Goal: Information Seeking & Learning: Learn about a topic

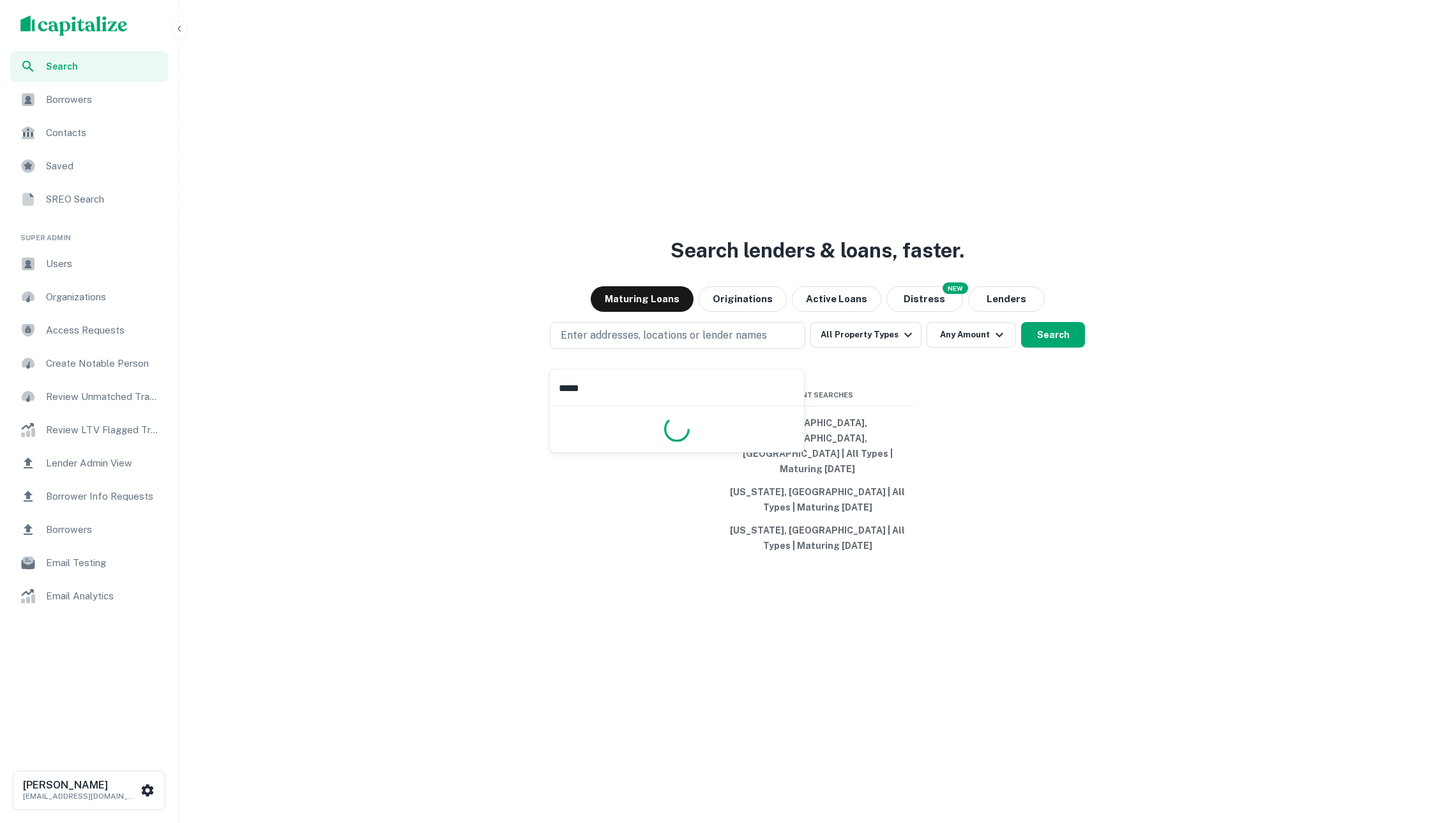
type input "******"
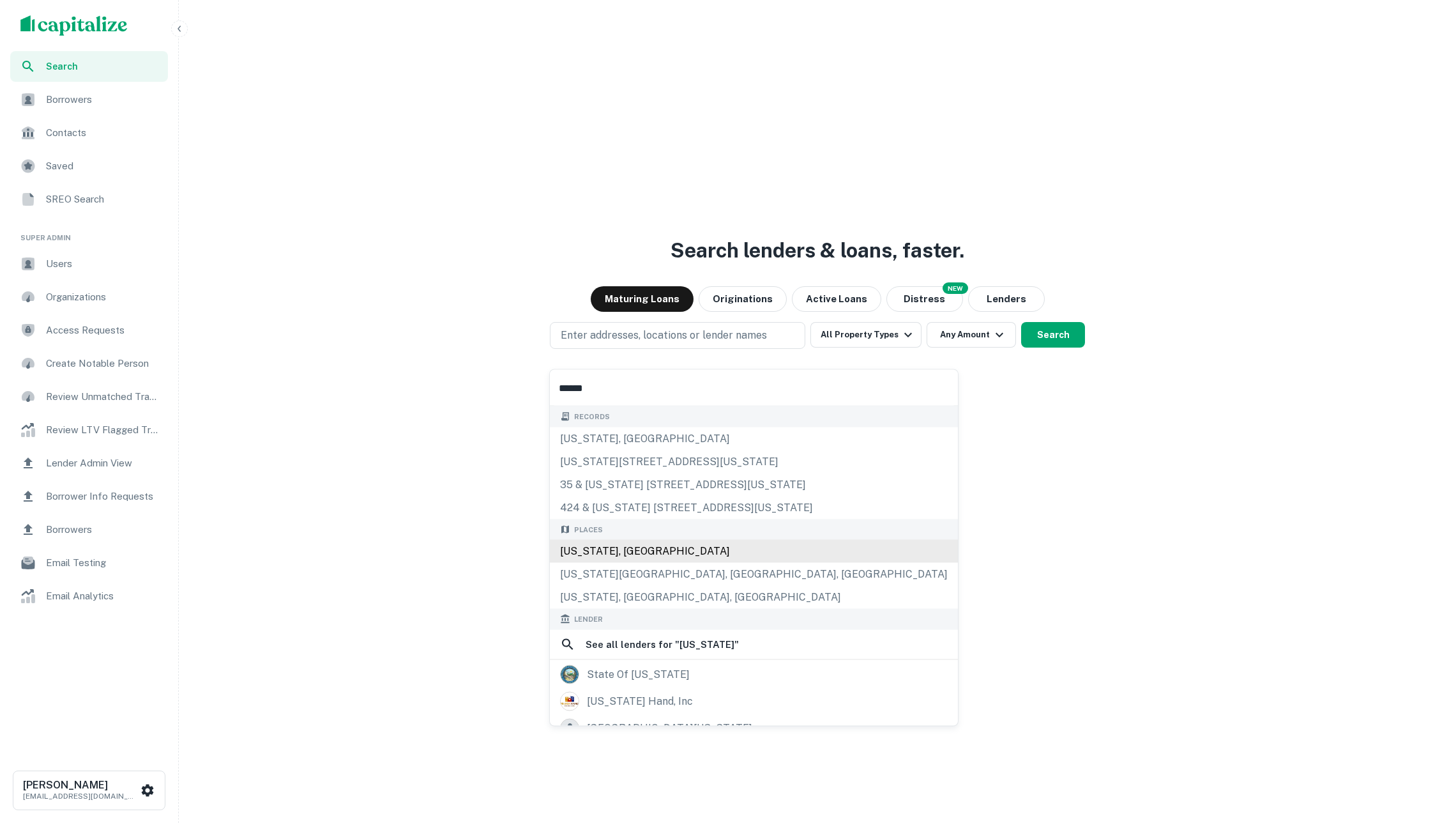
click at [658, 551] on div "[US_STATE], [GEOGRAPHIC_DATA]" at bounding box center [754, 551] width 408 height 23
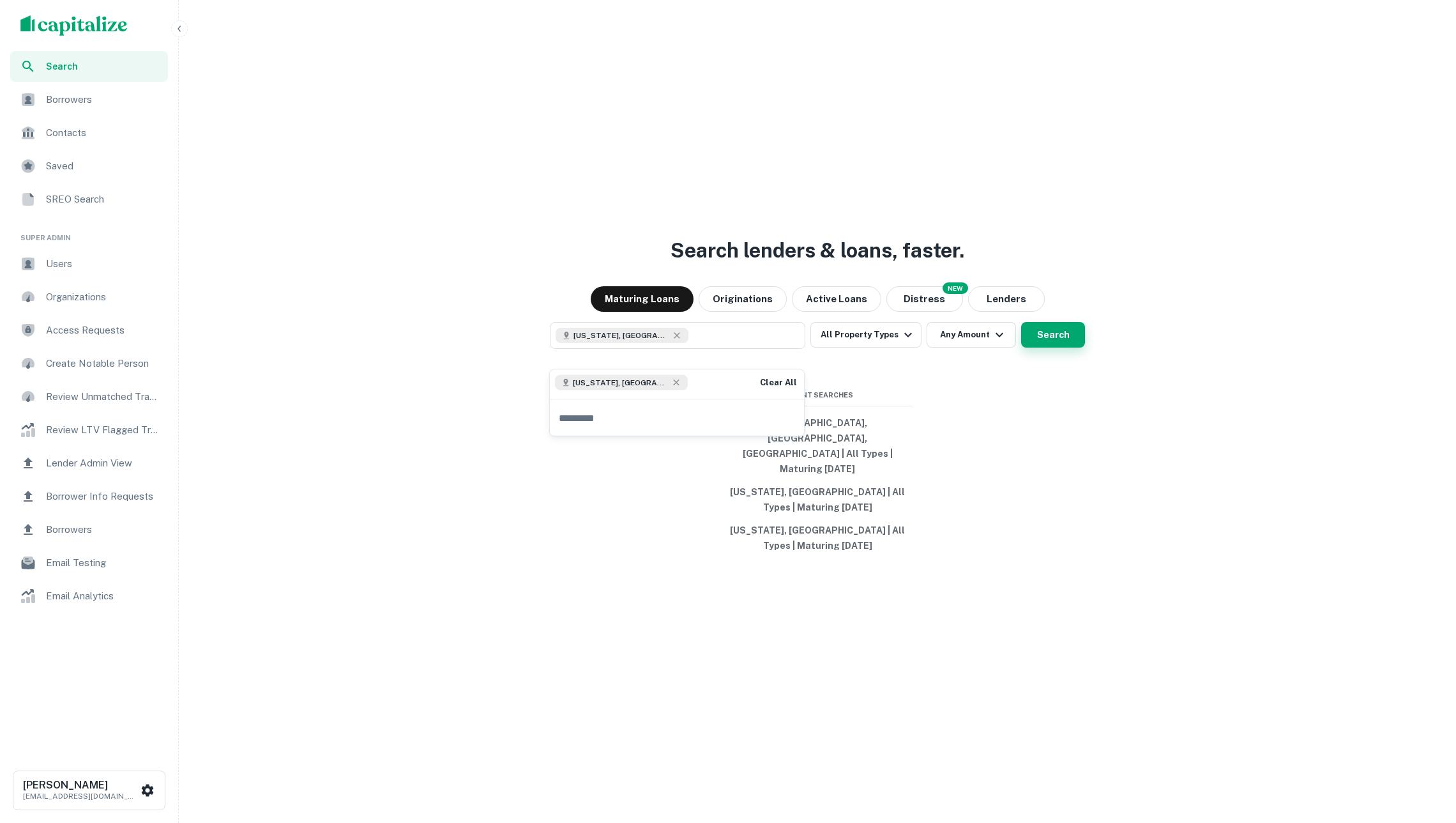
click at [1052, 343] on button "Search" at bounding box center [1053, 335] width 64 height 25
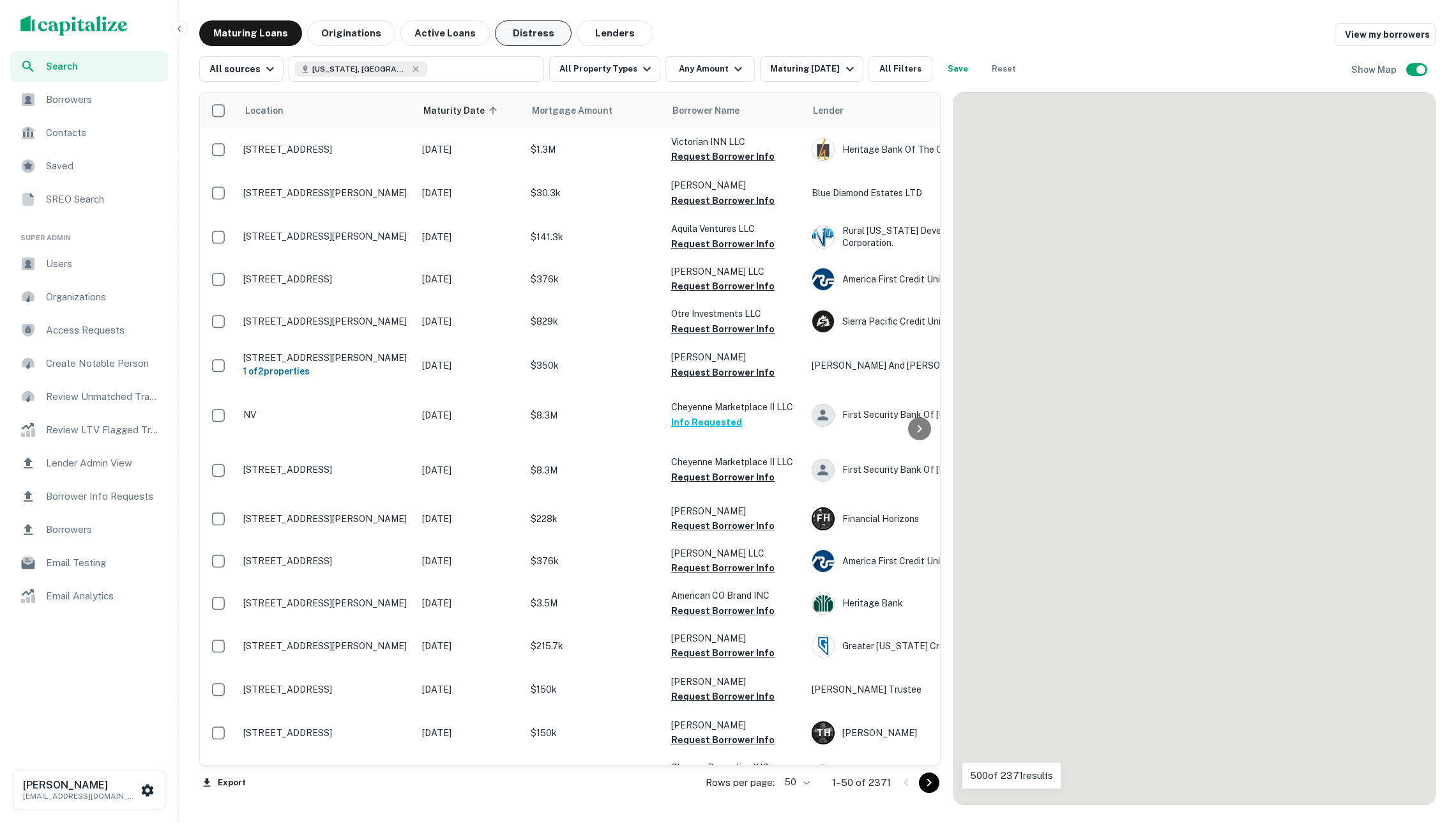
click at [519, 35] on button "Distress" at bounding box center [533, 33] width 77 height 25
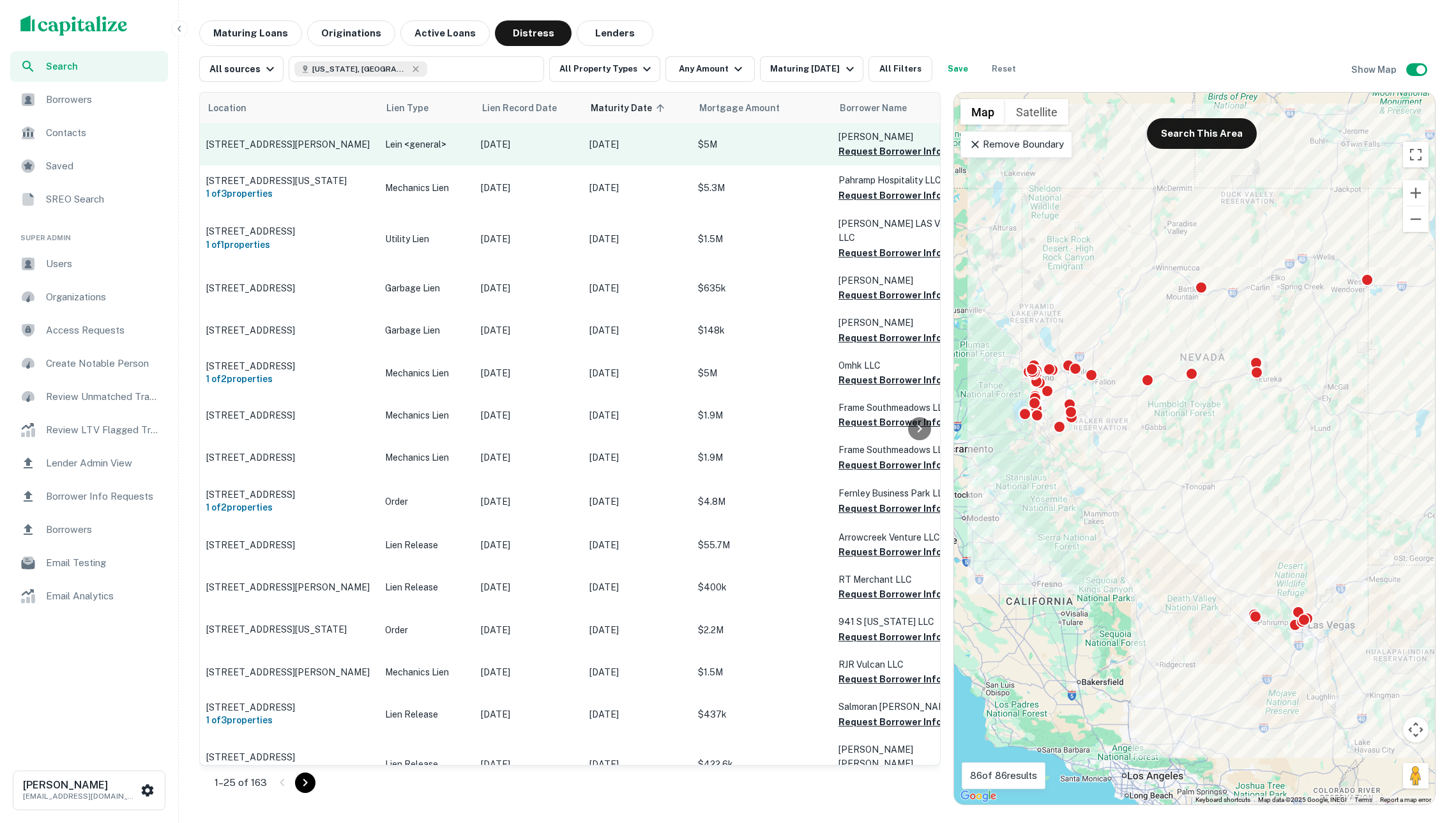
click at [624, 150] on p "[DATE]" at bounding box center [637, 145] width 96 height 14
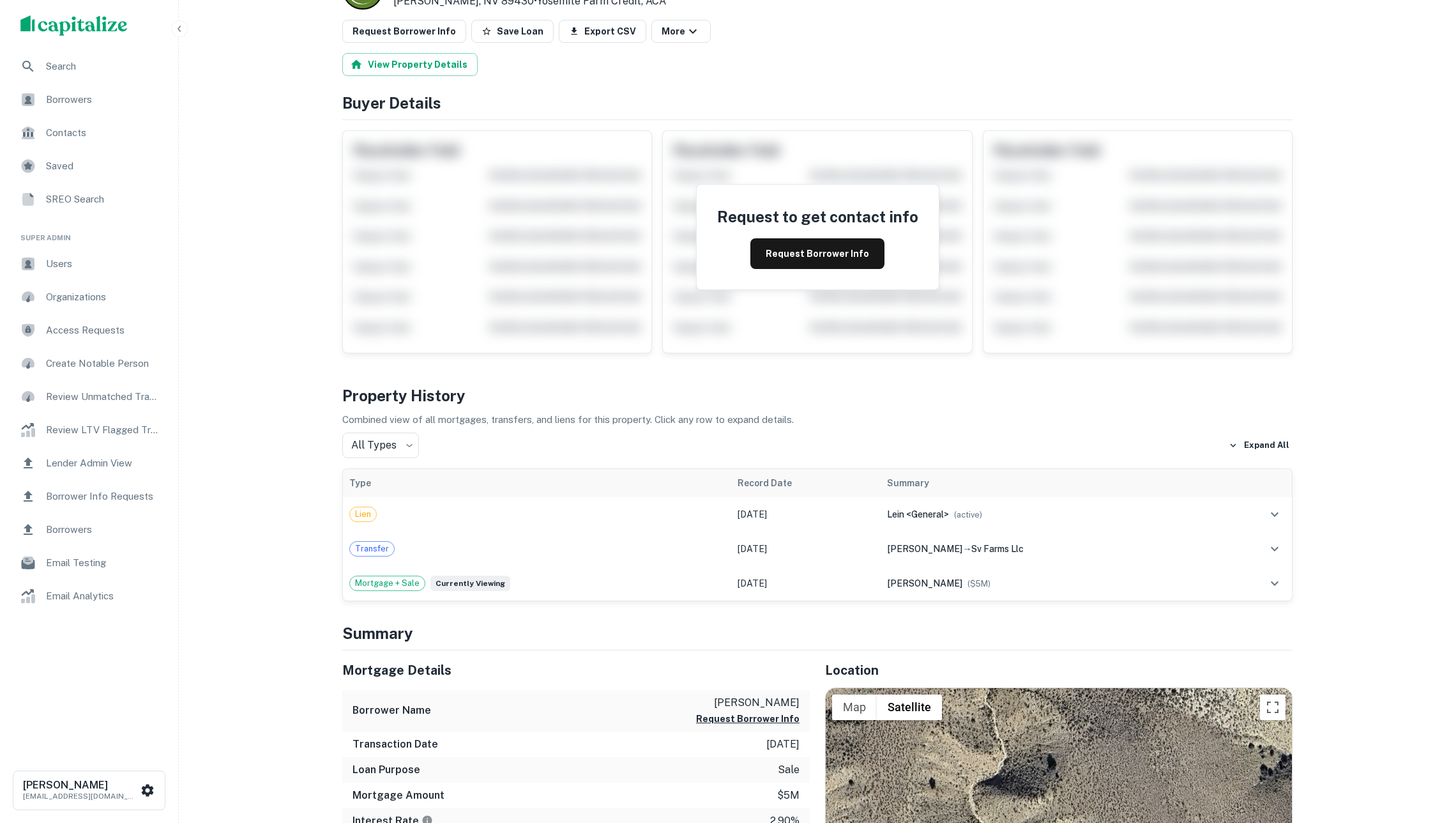
scroll to position [106, 0]
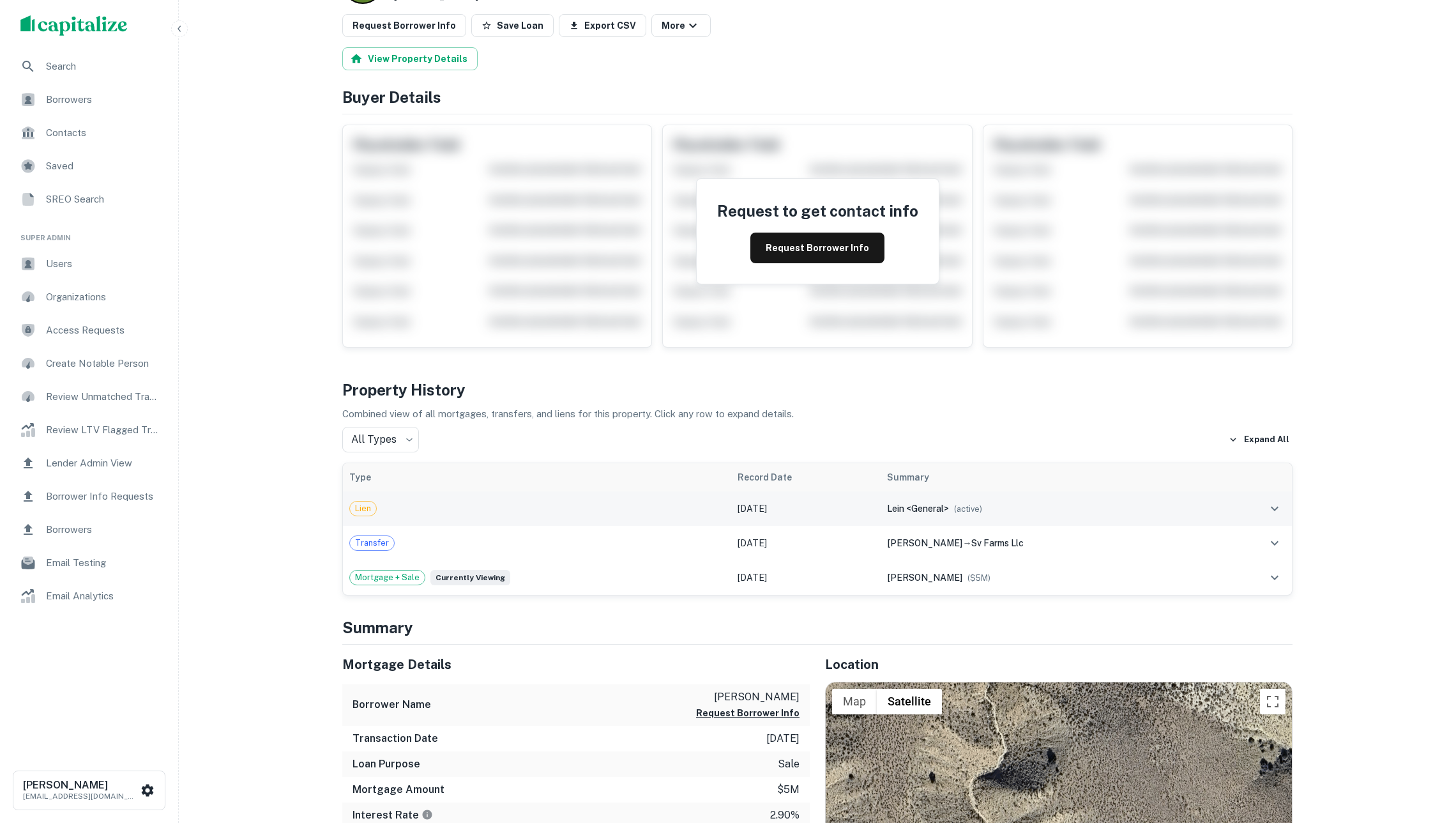
click at [690, 500] on td "Lien" at bounding box center [537, 509] width 389 height 35
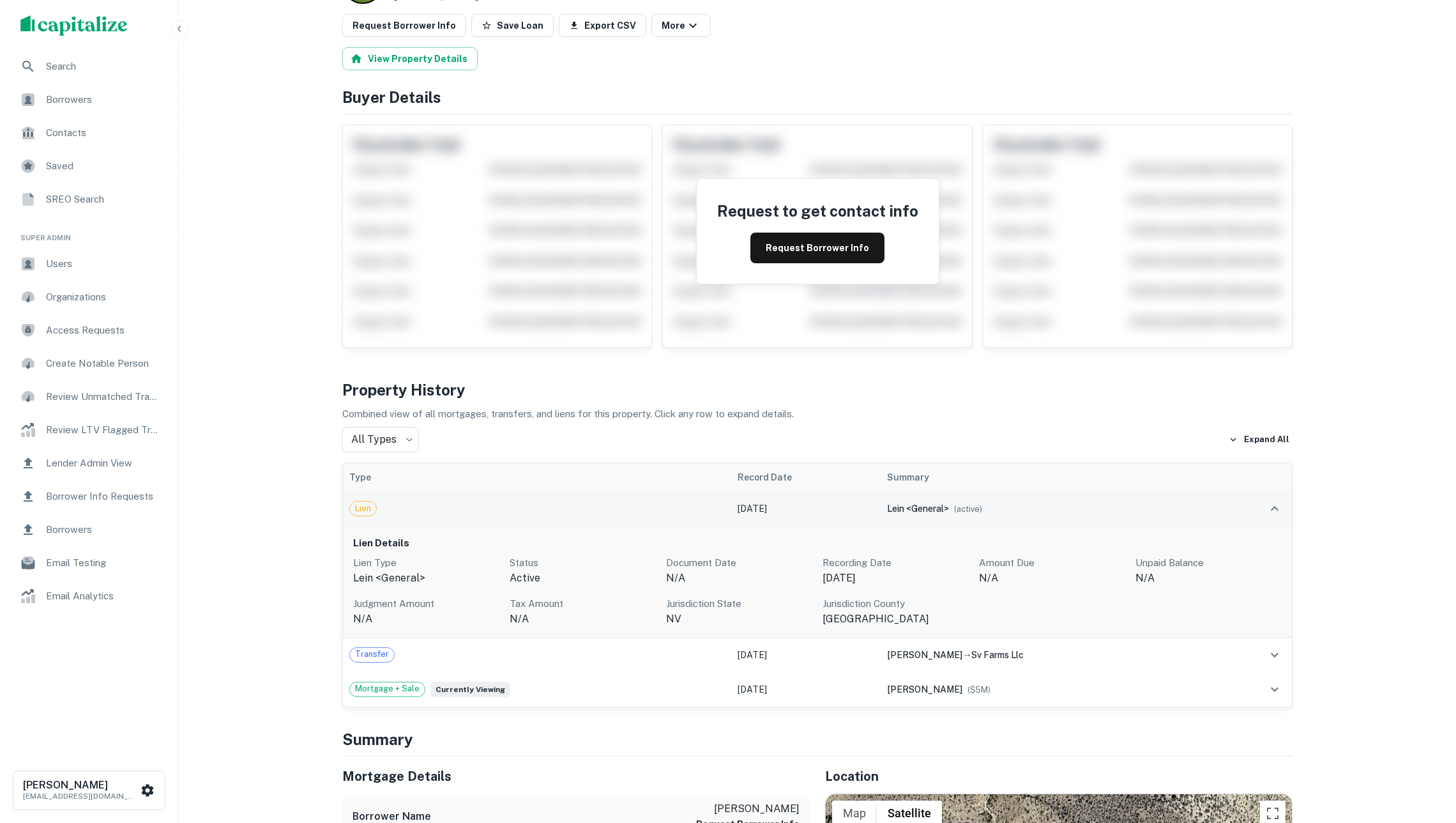
click at [690, 500] on td "Lien" at bounding box center [537, 509] width 389 height 35
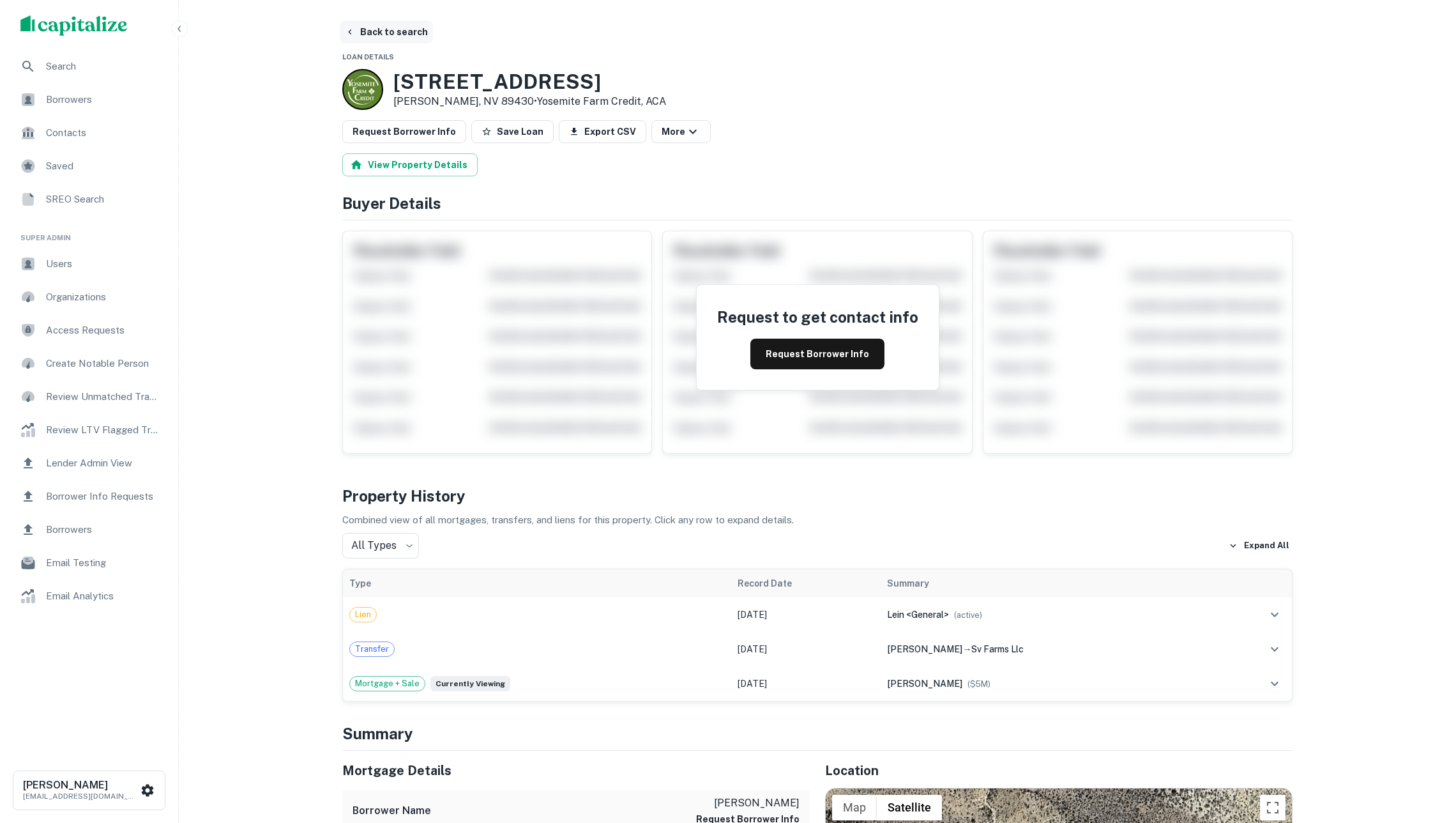
scroll to position [-1, 0]
click at [381, 31] on button "Back to search" at bounding box center [386, 32] width 93 height 23
